Goal: Complete application form

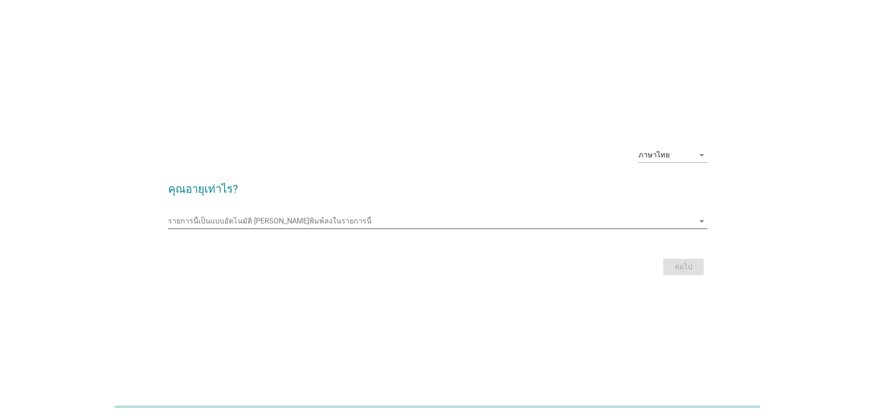
click at [207, 218] on input "รายการนี้เป็นแบบอัตโนมัติ คุณสามารถพิมพ์ลงในรายการนี้" at bounding box center [431, 221] width 526 height 15
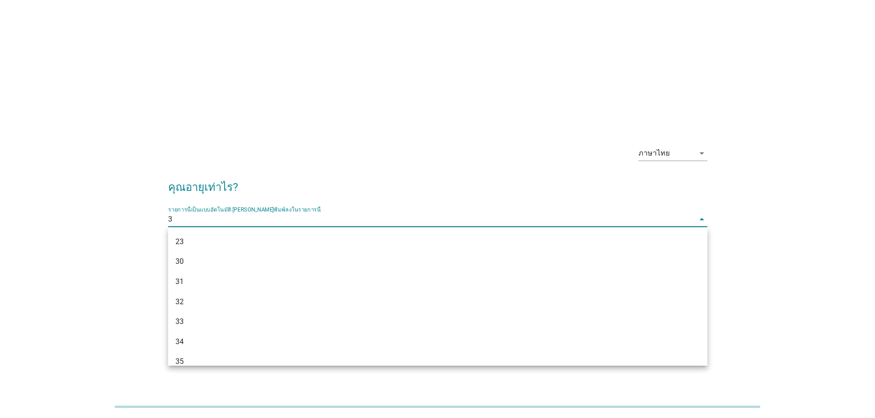
type input "31"
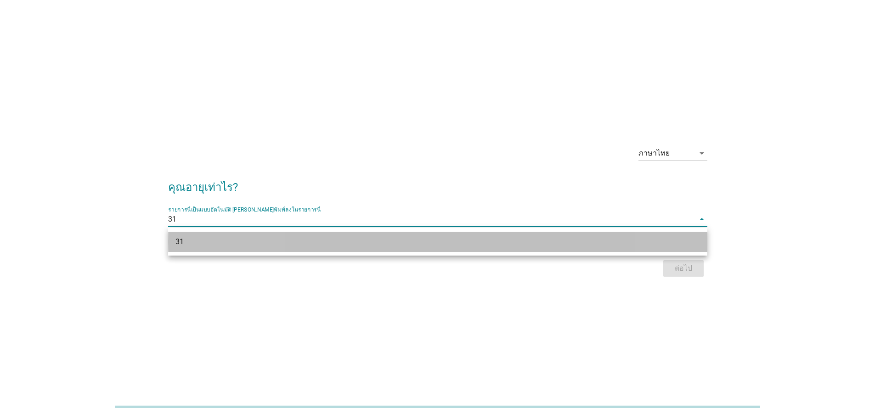
click at [215, 245] on div "31" at bounding box center [415, 241] width 481 height 11
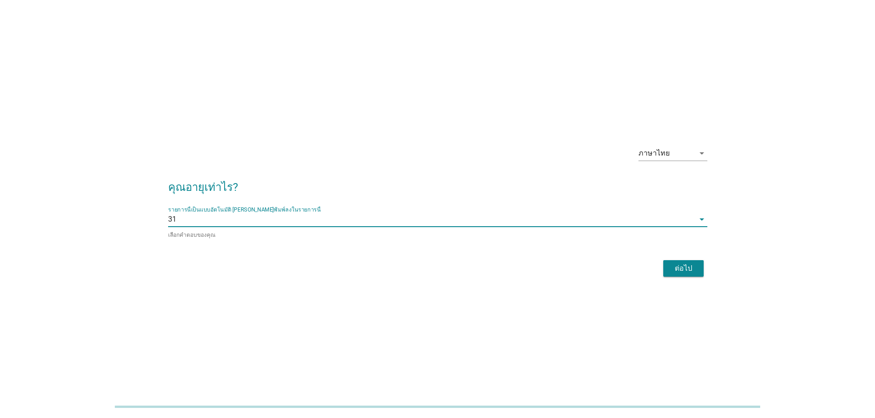
click at [668, 265] on button "ต่อไป" at bounding box center [683, 268] width 40 height 17
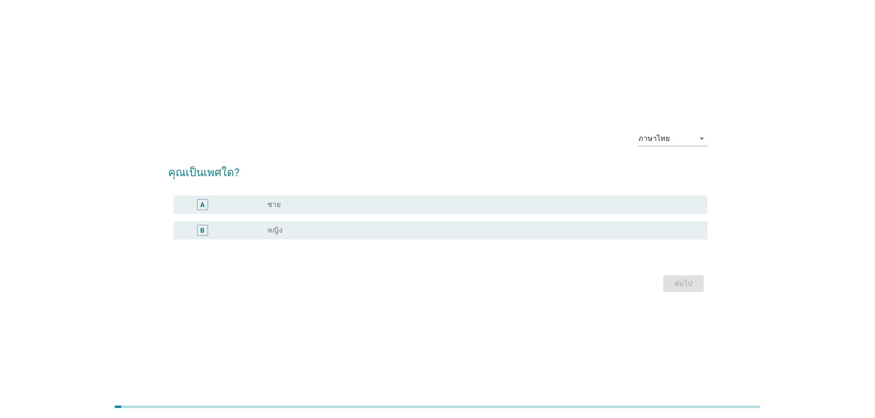
click at [297, 228] on div "radio_button_unchecked หญิง" at bounding box center [479, 230] width 425 height 9
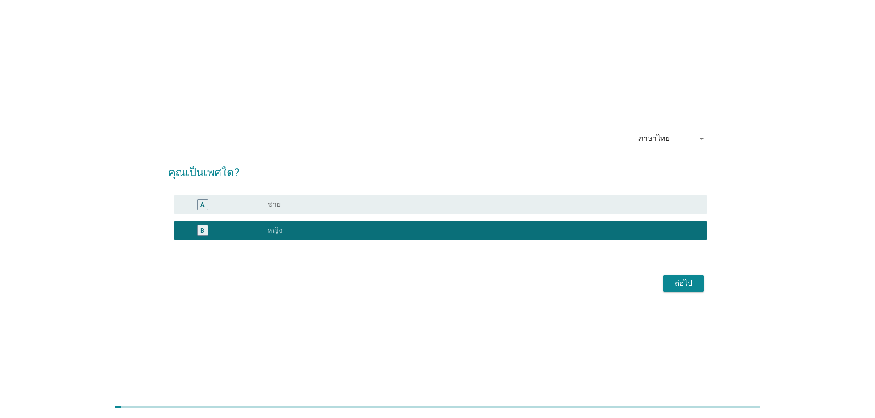
click at [688, 286] on div "ต่อไป" at bounding box center [683, 283] width 26 height 11
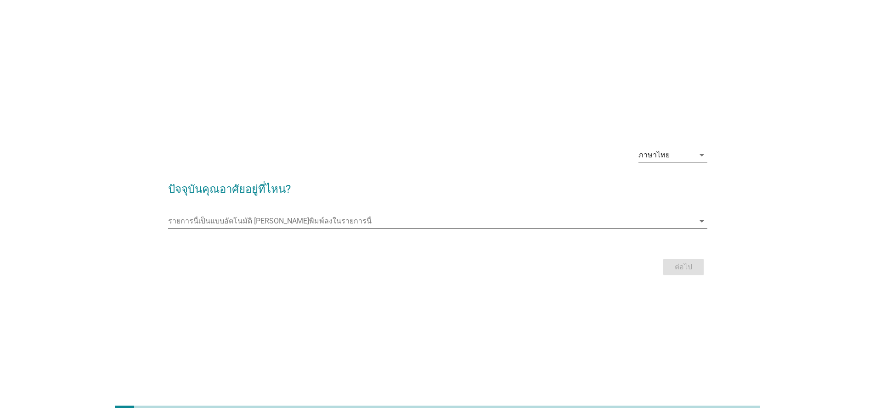
click at [551, 224] on input "รายการนี้เป็นแบบอัตโนมัติ คุณสามารถพิมพ์ลงในรายการนี้" at bounding box center [431, 221] width 526 height 15
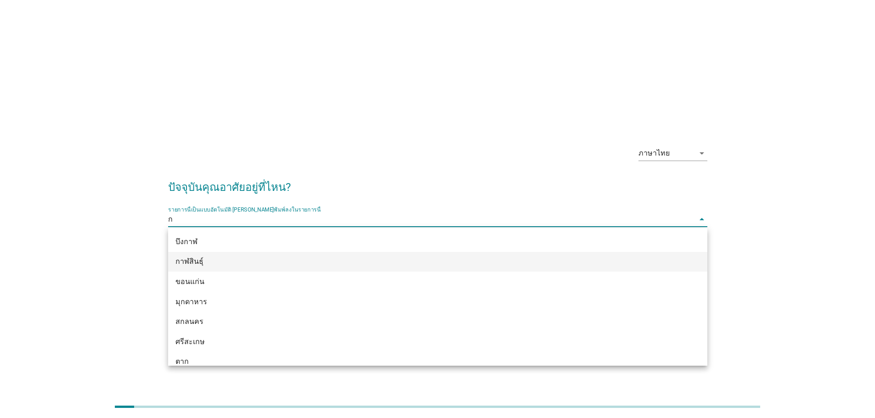
type input "กร"
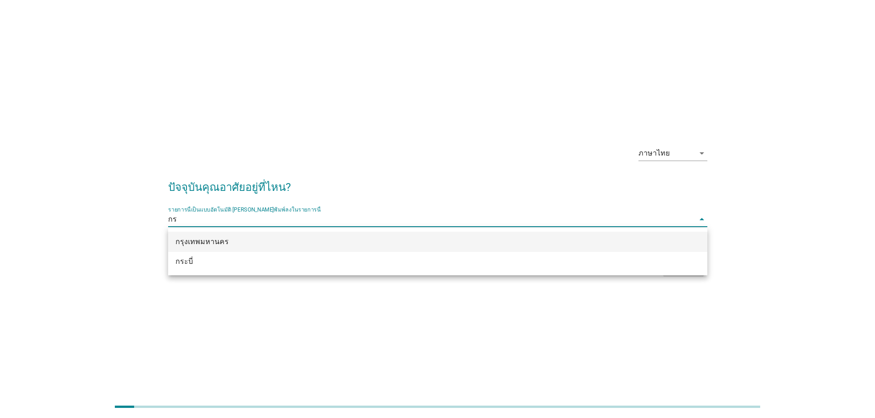
click at [233, 239] on div "กรุงเทพมหานคร" at bounding box center [415, 241] width 481 height 11
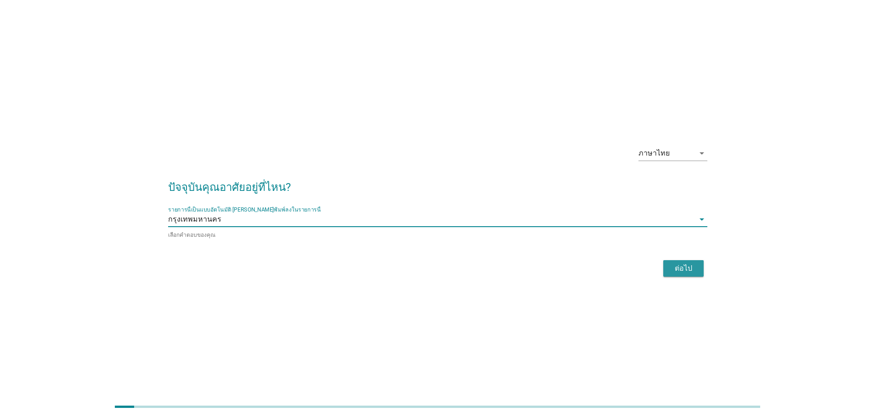
click at [694, 266] on div "ต่อไป" at bounding box center [683, 268] width 26 height 11
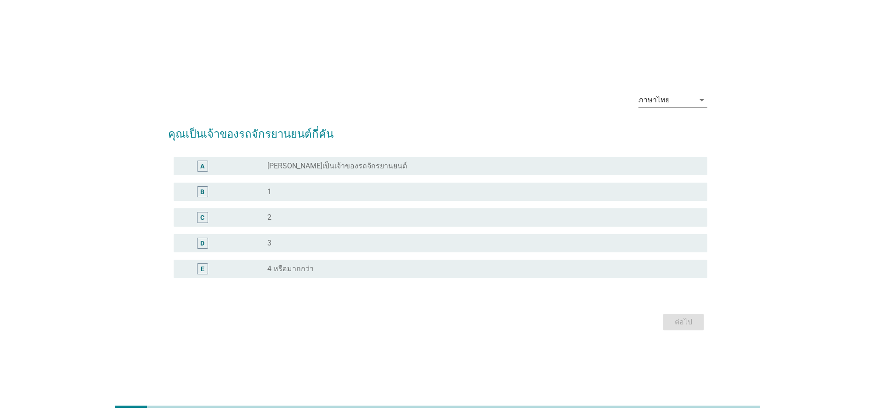
click at [379, 161] on div "radio_button_unchecked [PERSON_NAME]เป็นเจ้าของรถจักรยานยนต์" at bounding box center [483, 166] width 433 height 11
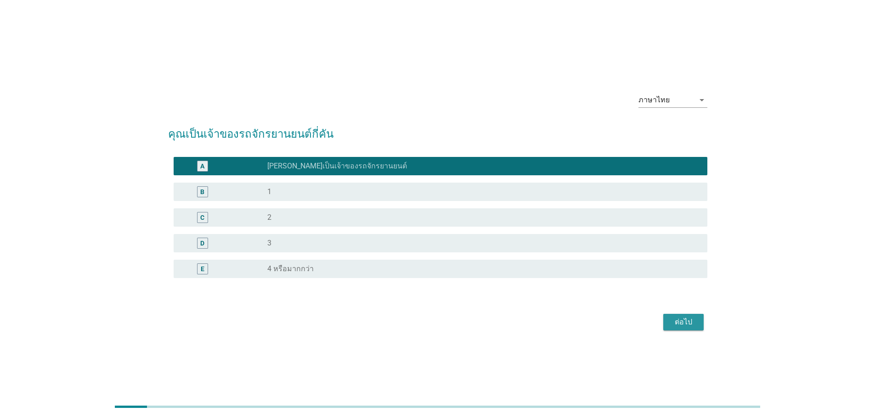
click at [680, 324] on div "ต่อไป" at bounding box center [683, 322] width 26 height 11
